Goal: Find specific page/section: Find specific page/section

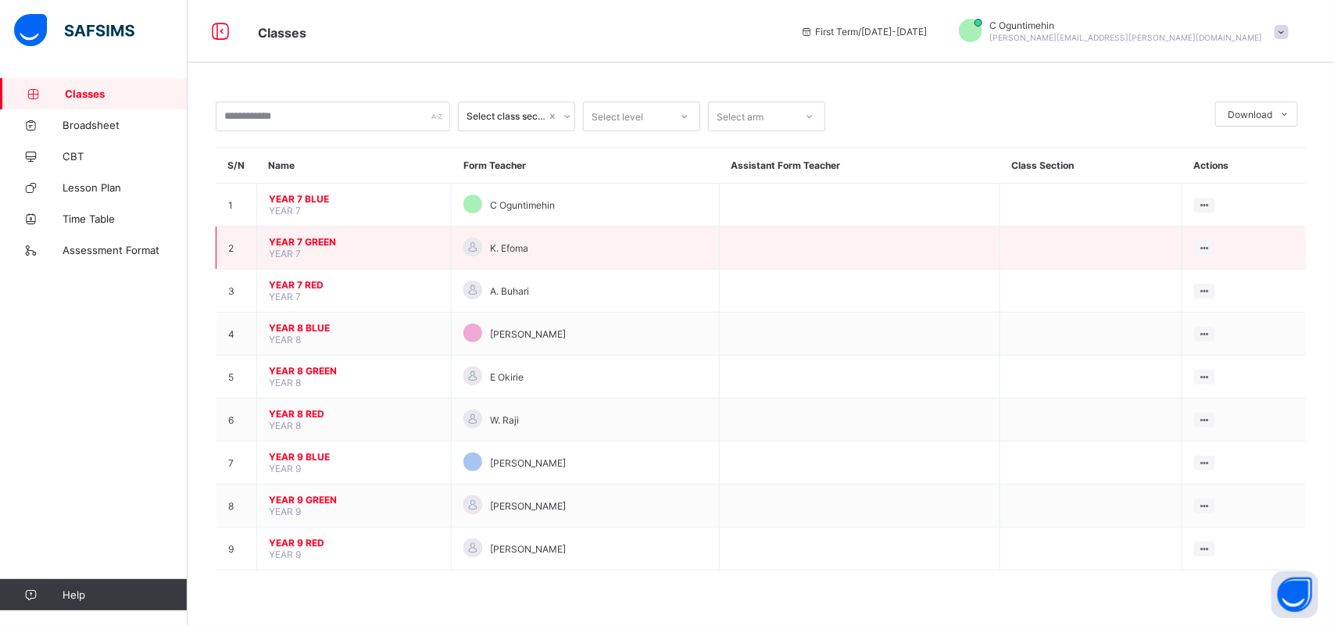
click at [302, 241] on span "YEAR 7 GREEN" at bounding box center [354, 242] width 170 height 12
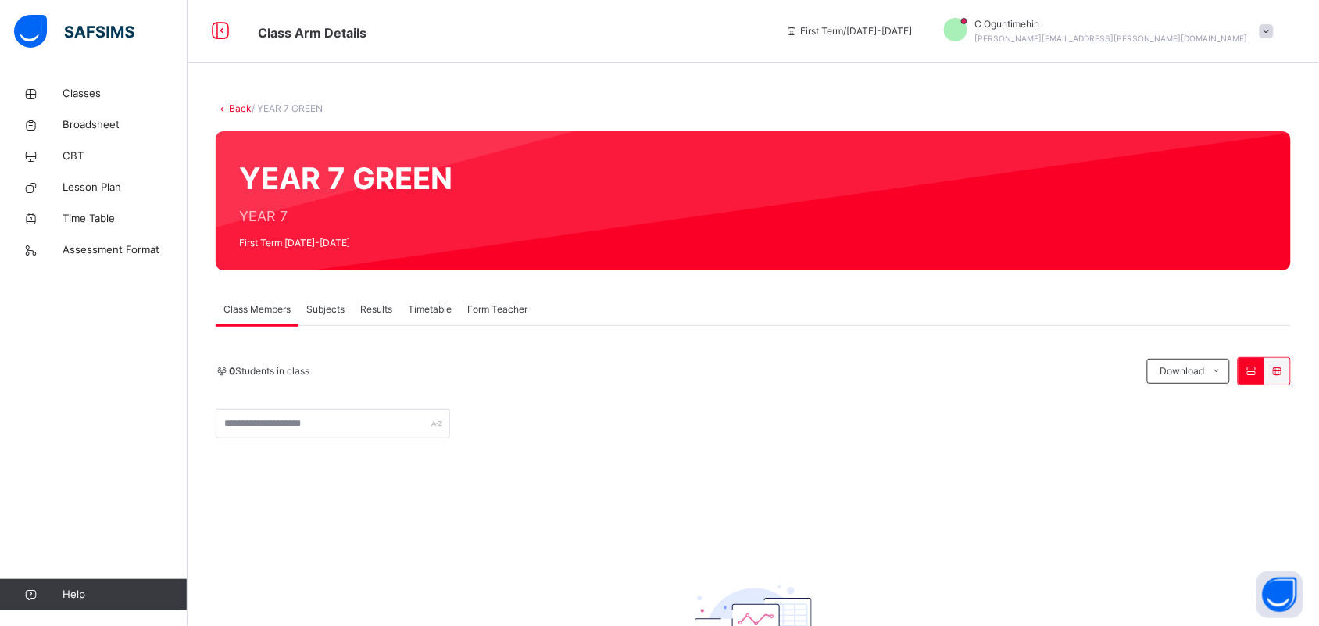
click at [333, 311] on span "Subjects" at bounding box center [325, 309] width 38 height 14
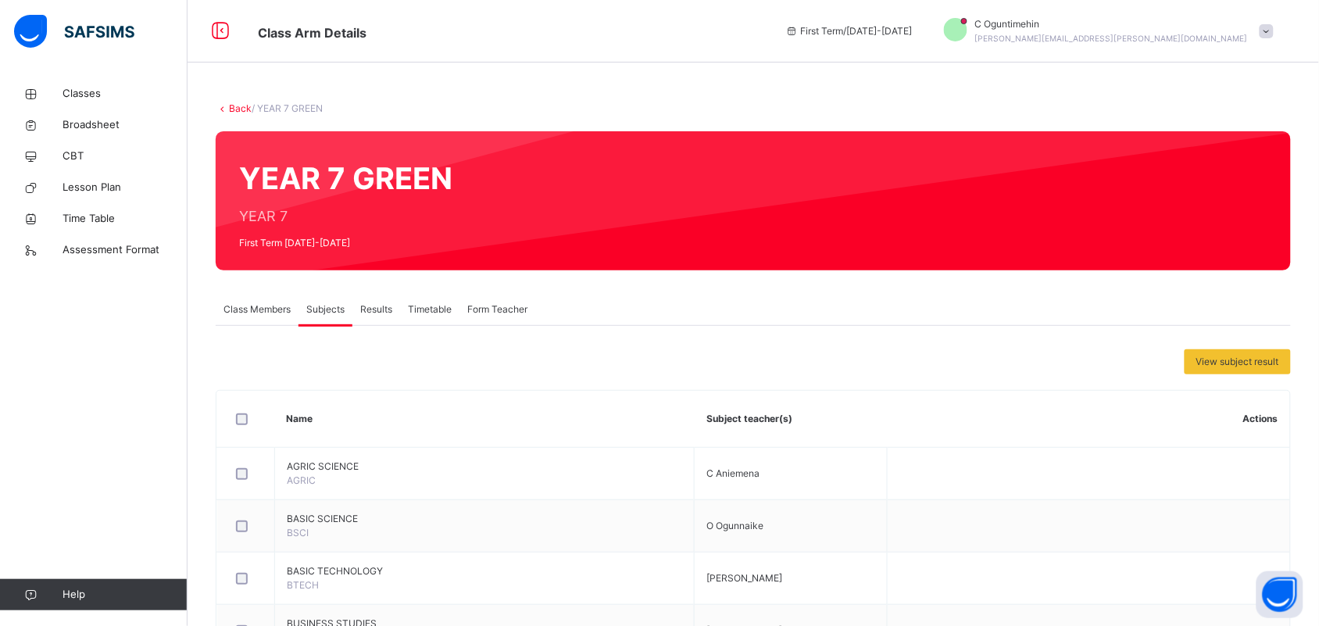
click at [277, 313] on span "Class Members" at bounding box center [257, 309] width 67 height 14
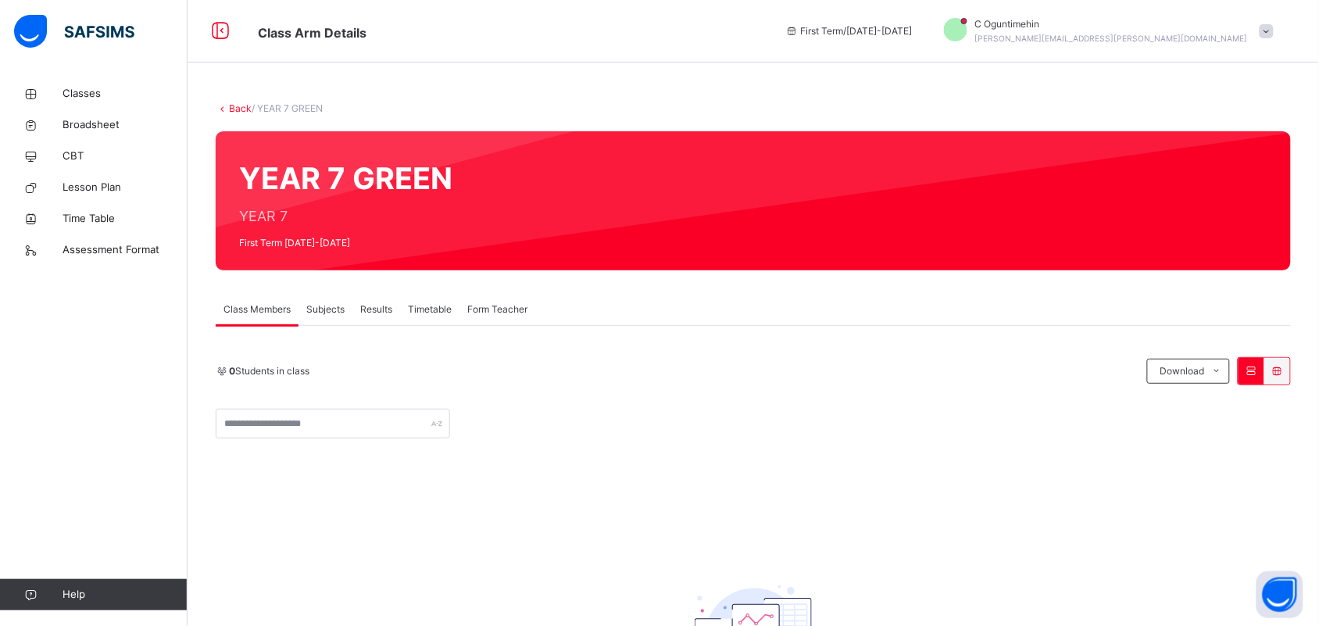
click at [341, 299] on div "Subjects" at bounding box center [326, 309] width 54 height 31
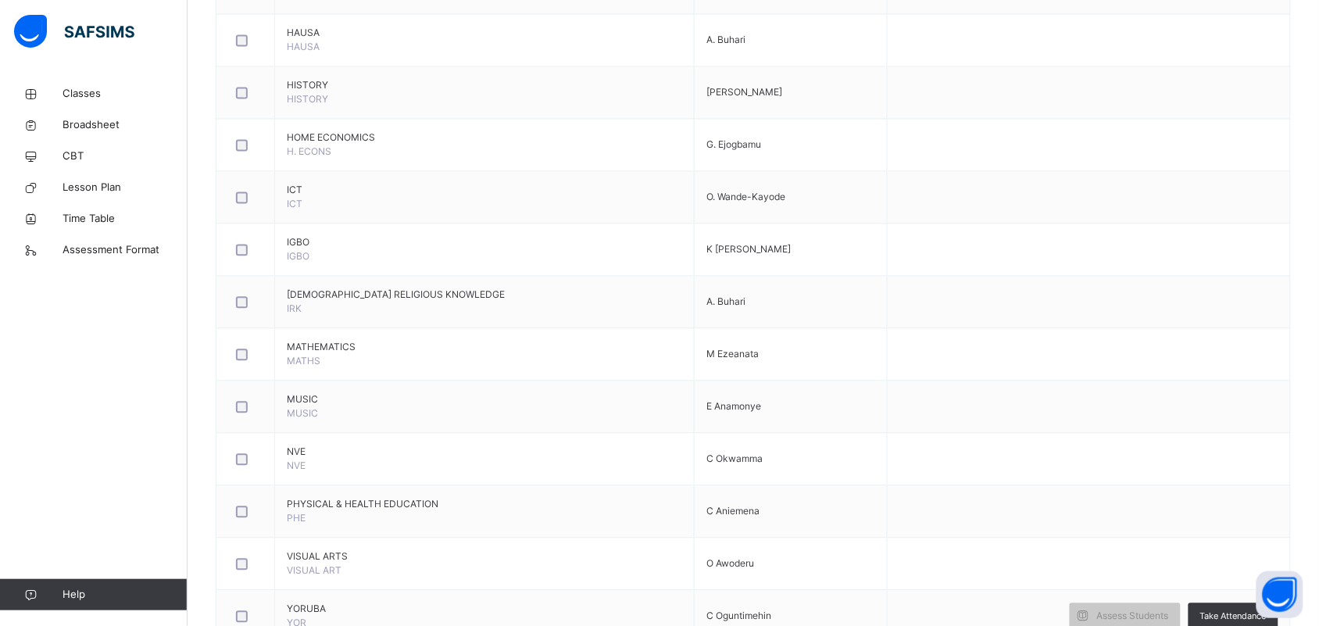
scroll to position [912, 0]
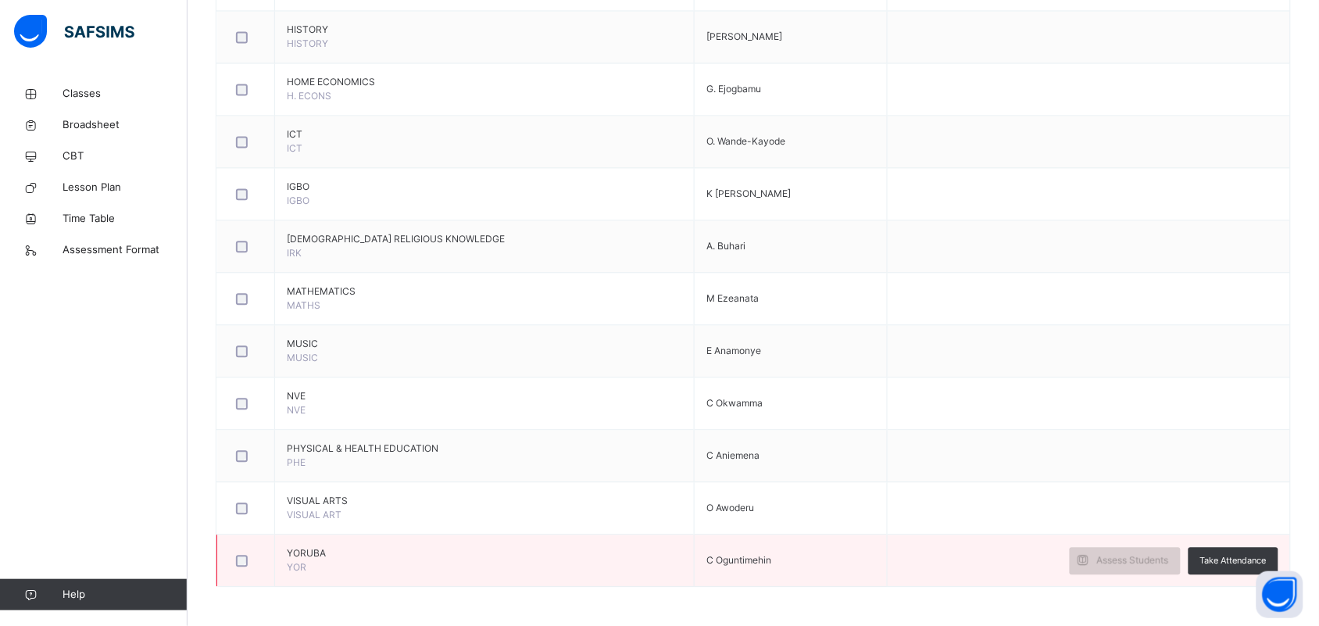
click at [1139, 560] on span "Assess Students" at bounding box center [1133, 560] width 72 height 14
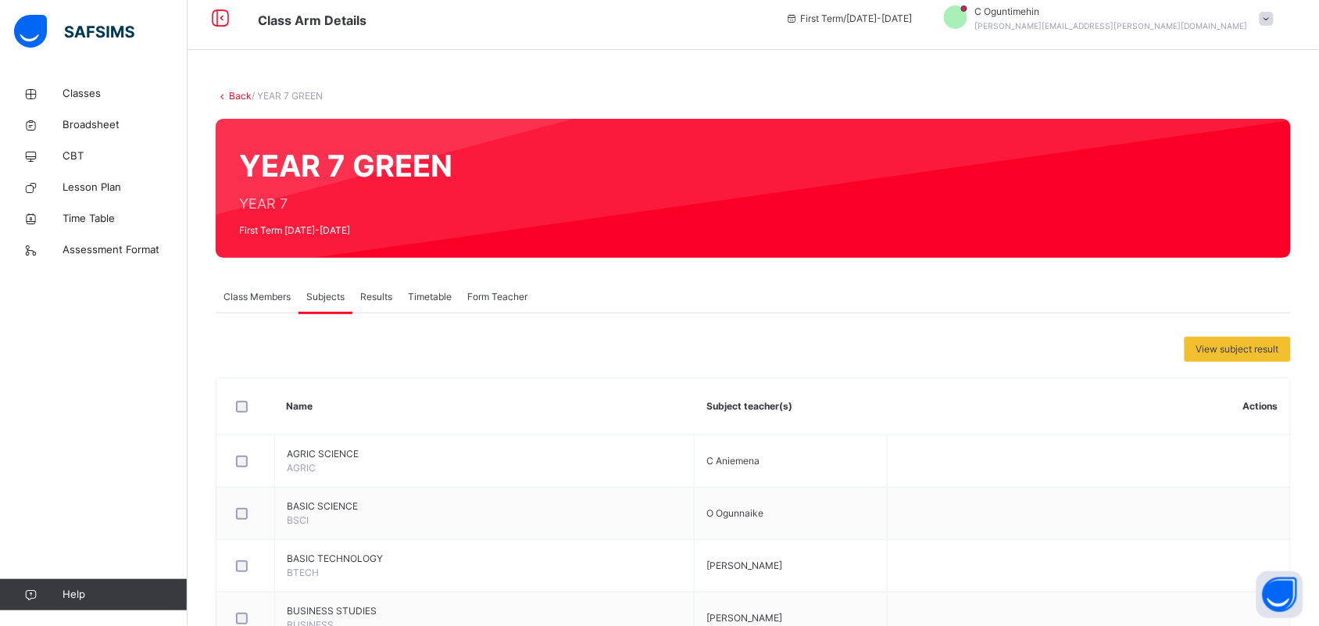
scroll to position [0, 0]
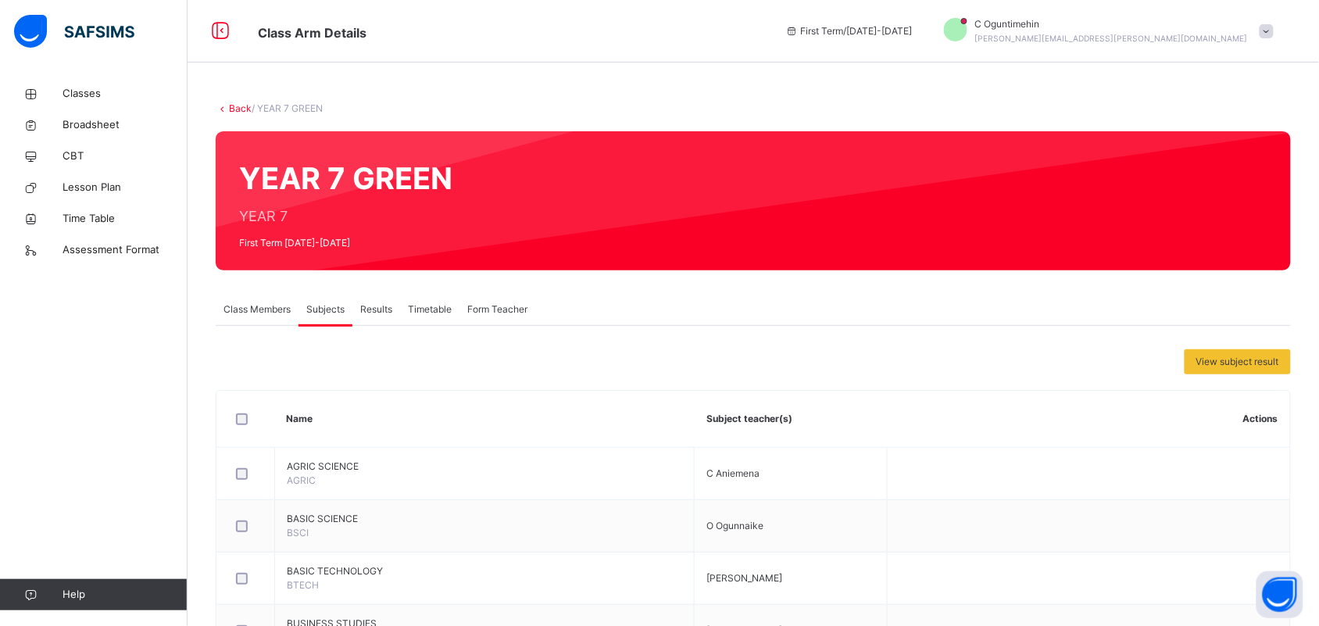
click at [259, 309] on span "Class Members" at bounding box center [257, 309] width 67 height 14
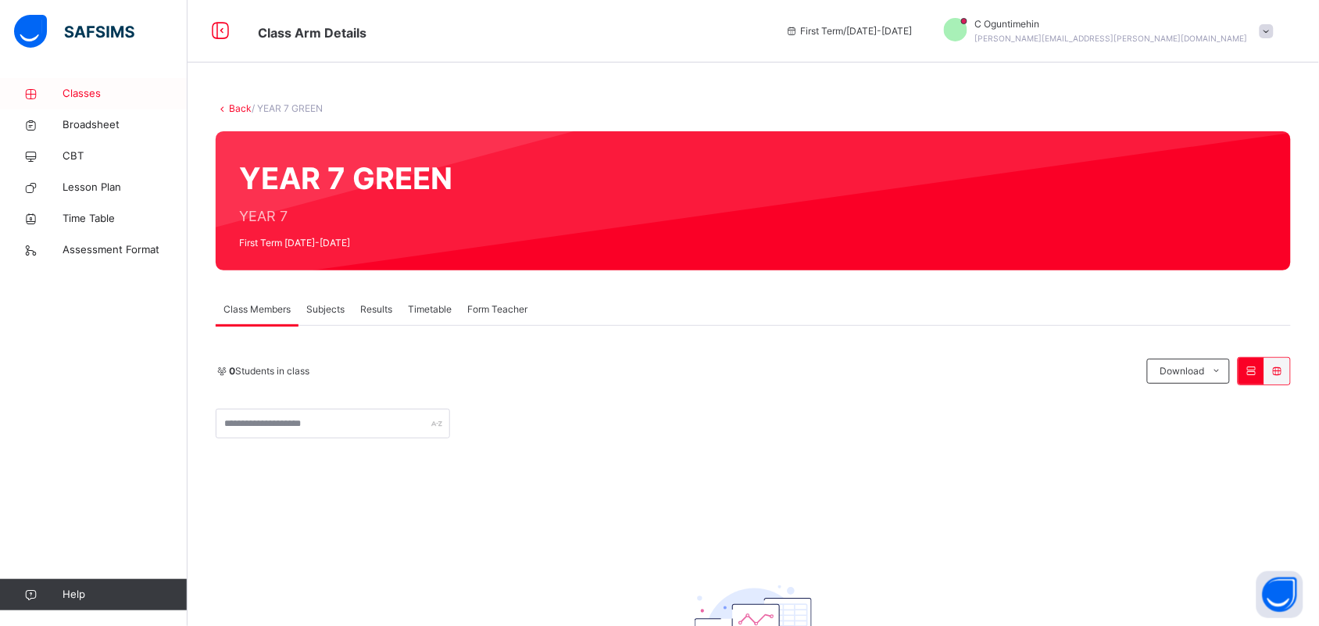
click at [95, 95] on span "Classes" at bounding box center [125, 94] width 125 height 16
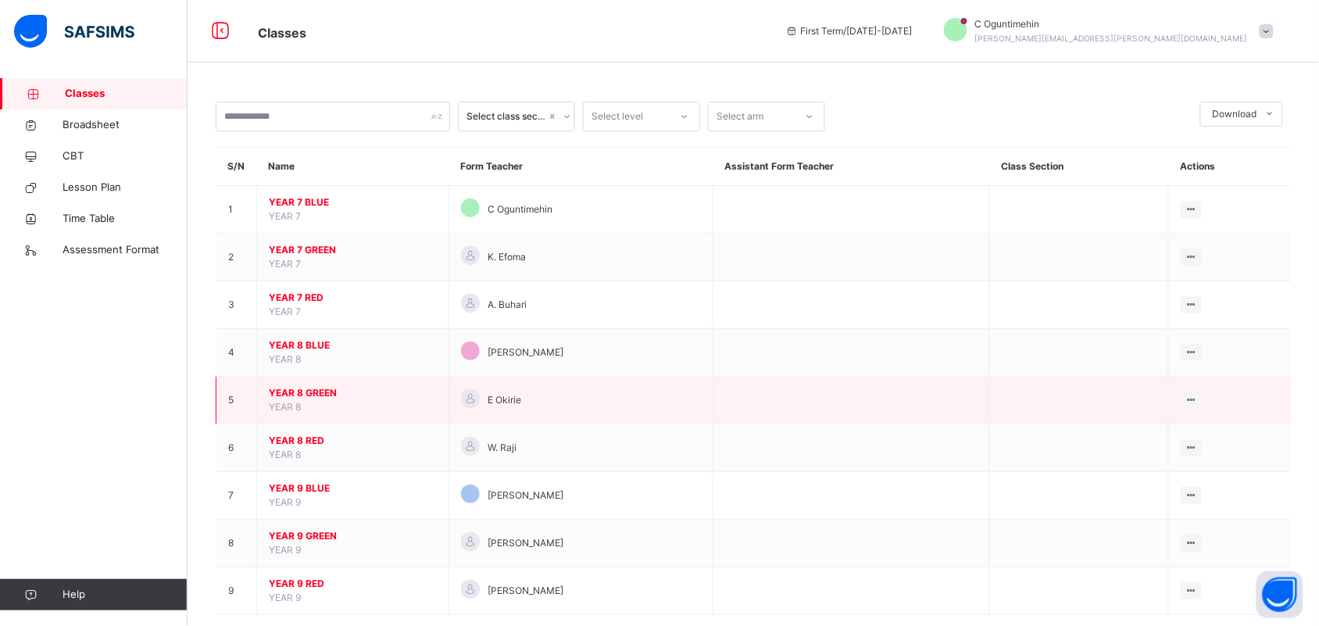
click at [301, 399] on span "YEAR 8 GREEN" at bounding box center [353, 393] width 168 height 14
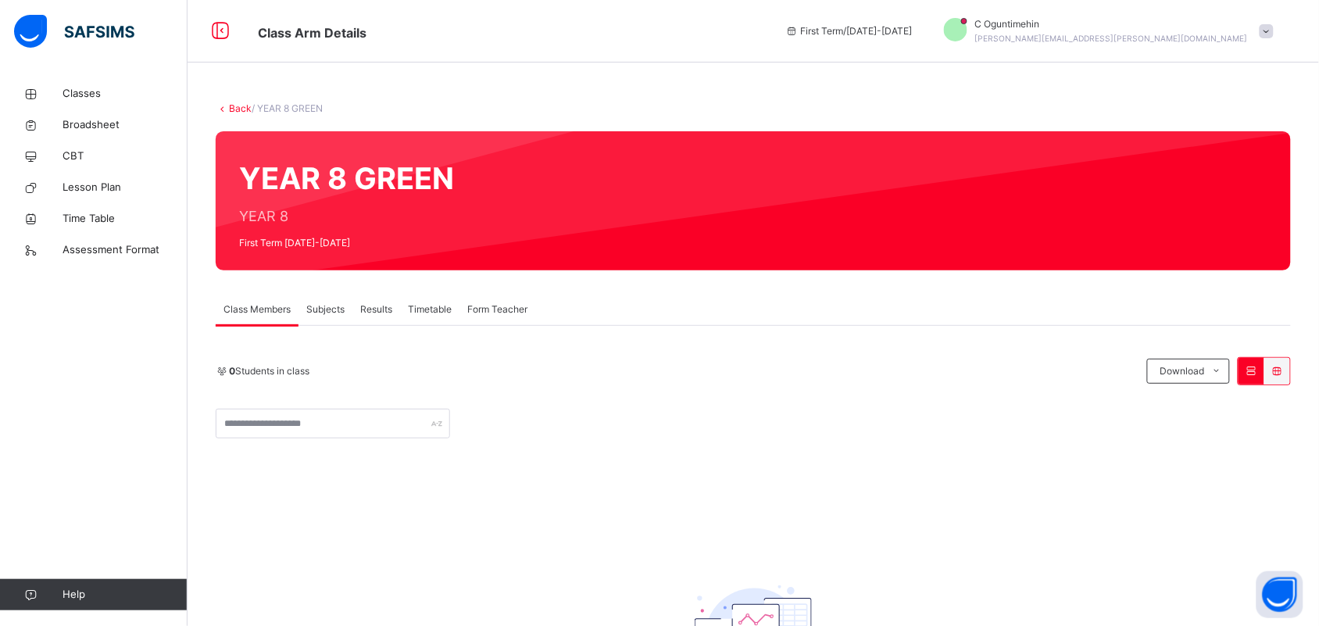
click at [317, 309] on span "Subjects" at bounding box center [325, 309] width 38 height 14
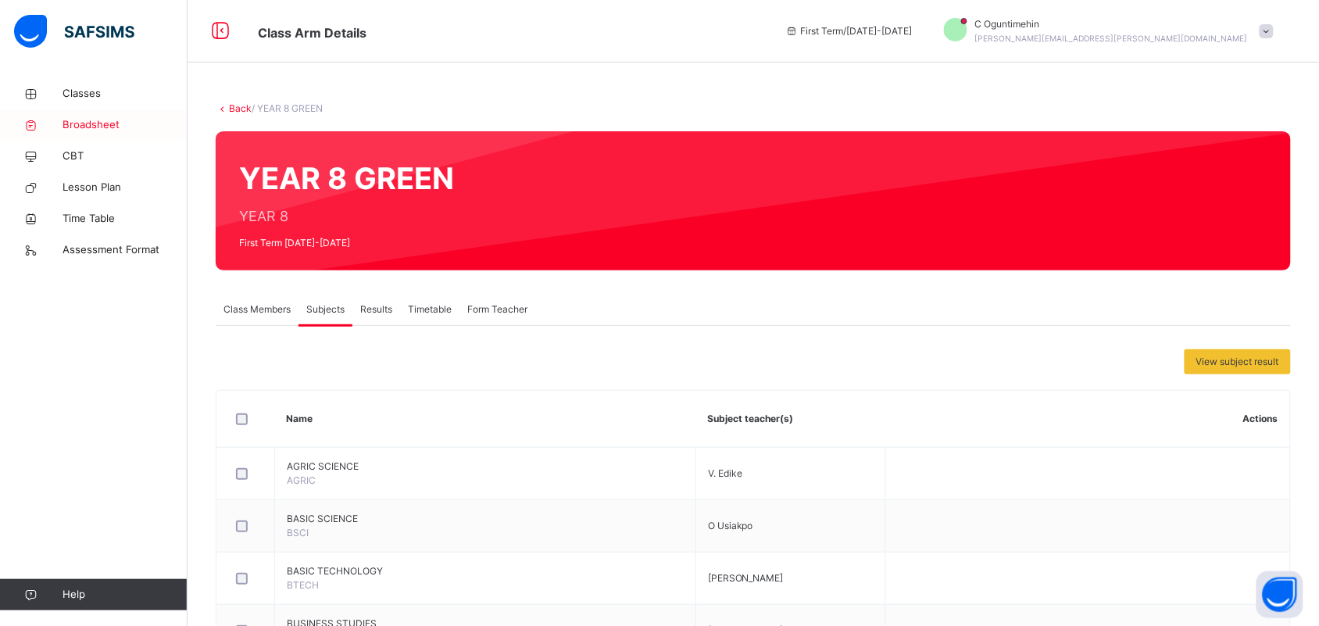
click at [110, 117] on span "Broadsheet" at bounding box center [125, 125] width 125 height 16
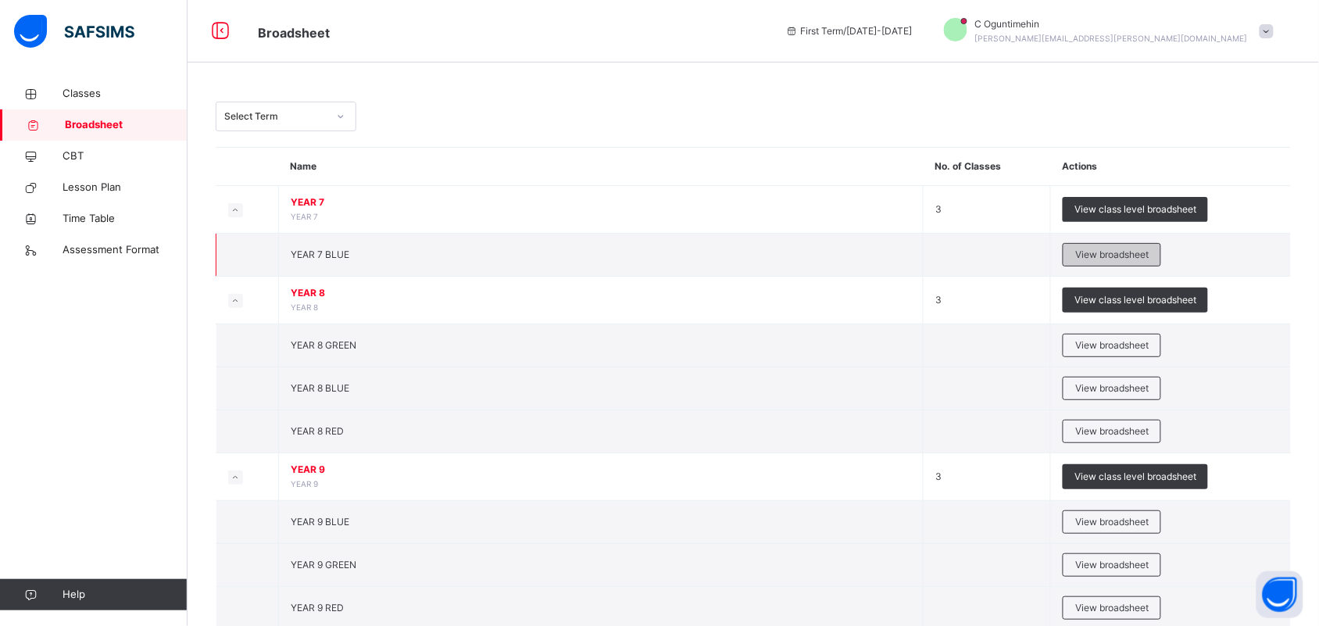
click at [1116, 256] on span "View broadsheet" at bounding box center [1112, 255] width 73 height 14
